Goal: Find specific page/section: Find specific page/section

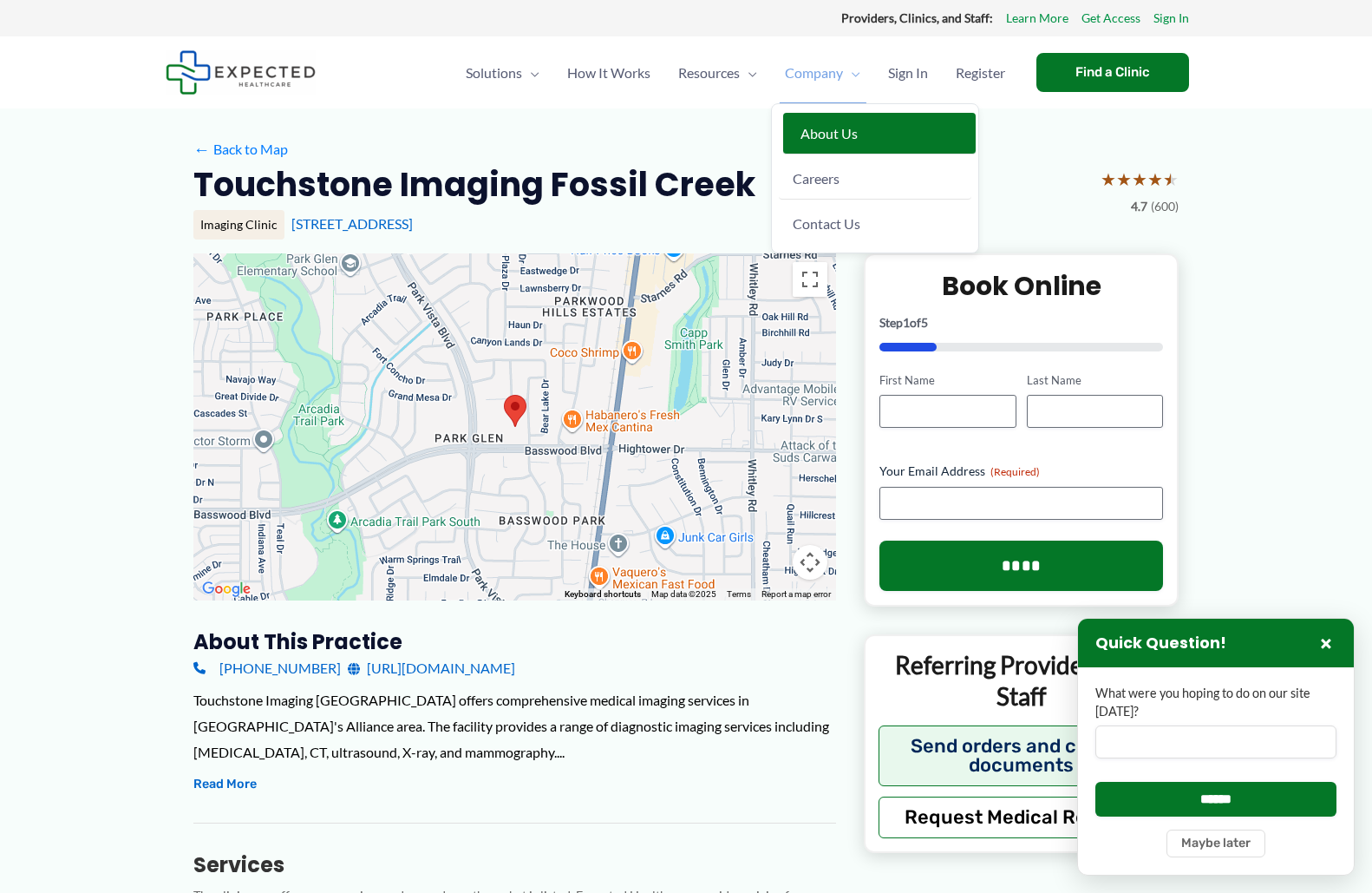
click at [805, 126] on span "About Us" at bounding box center [829, 133] width 58 height 17
